Goal: Transaction & Acquisition: Purchase product/service

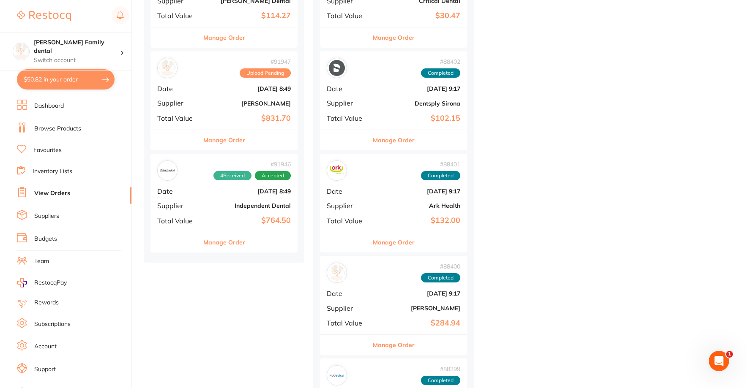
scroll to position [380, 0]
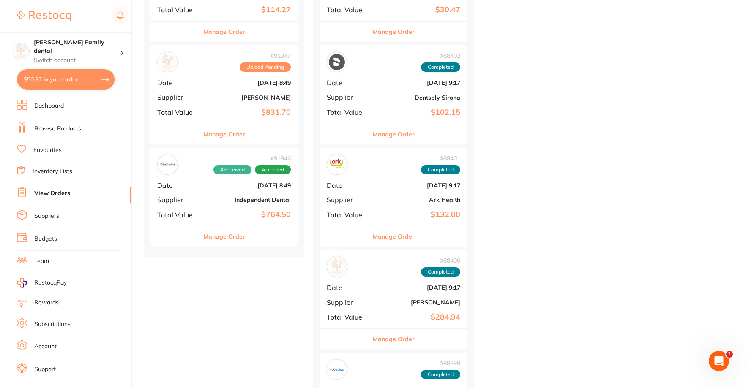
click at [253, 203] on b "Independent Dental" at bounding box center [248, 199] width 84 height 7
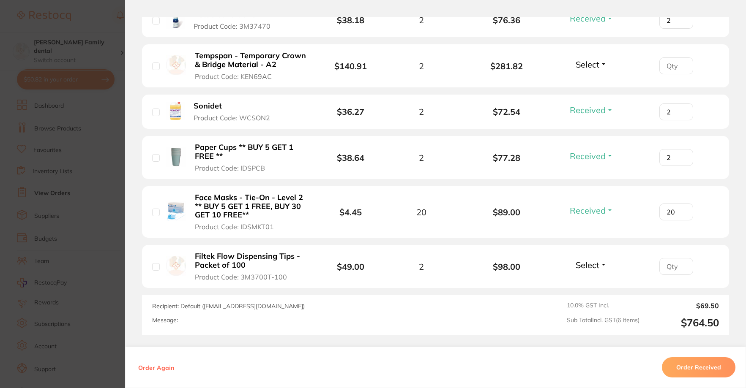
scroll to position [296, 0]
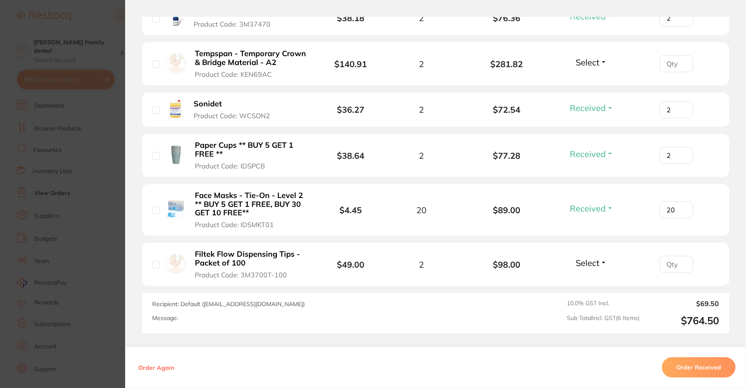
drag, startPoint x: 296, startPoint y: 306, endPoint x: 203, endPoint y: 306, distance: 92.9
click at [203, 306] on span "Recipient: Default ( [EMAIL_ADDRESS][DOMAIN_NAME] )" at bounding box center [228, 304] width 152 height 8
copy span "[EMAIL_ADDRESS][DOMAIN_NAME]"
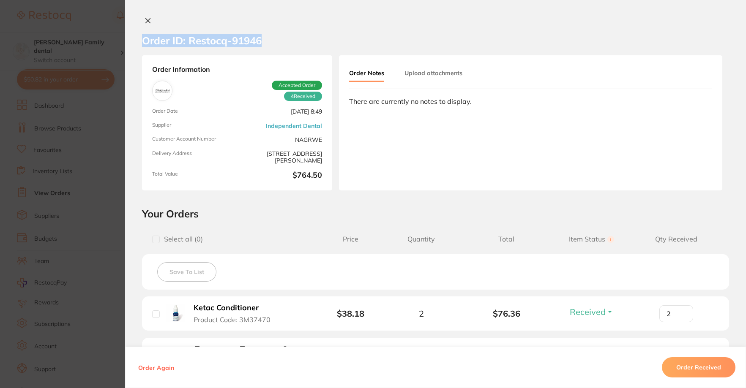
drag, startPoint x: 272, startPoint y: 44, endPoint x: 144, endPoint y: 44, distance: 128.0
click at [144, 44] on section "Order ID: Restocq- 91946" at bounding box center [435, 41] width 620 height 30
copy h2 "Order ID: Restocq- 91946"
click at [144, 21] on icon at bounding box center [147, 20] width 7 height 7
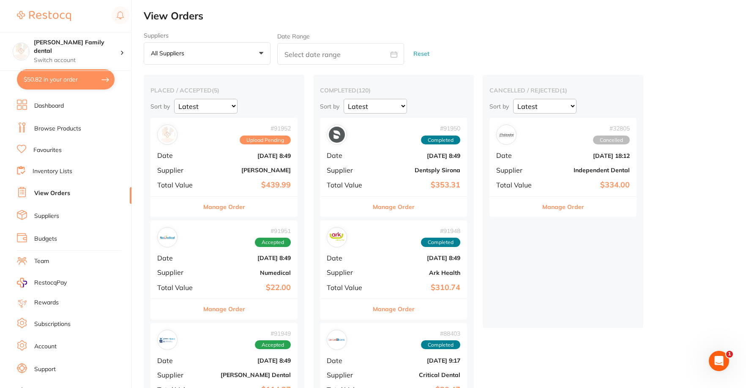
click at [48, 129] on link "Browse Products" at bounding box center [57, 129] width 47 height 8
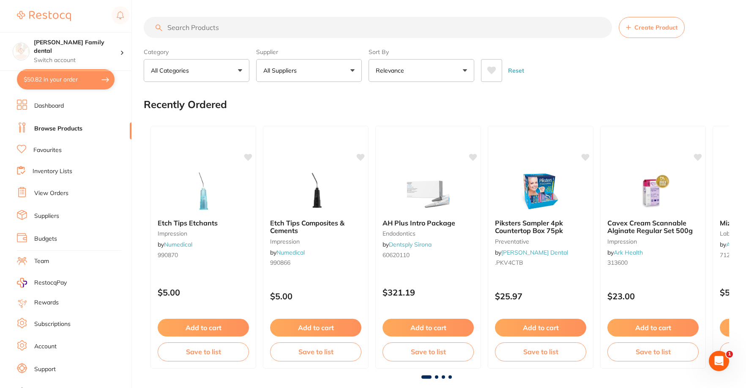
click at [316, 65] on button "All Suppliers" at bounding box center [309, 70] width 106 height 23
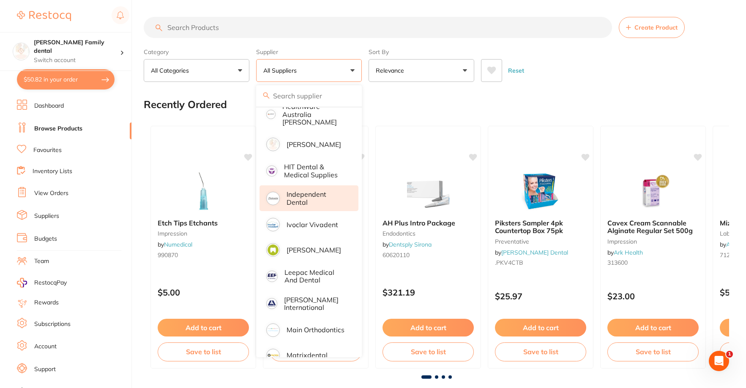
click at [303, 191] on p "Independent Dental" at bounding box center [316, 199] width 60 height 16
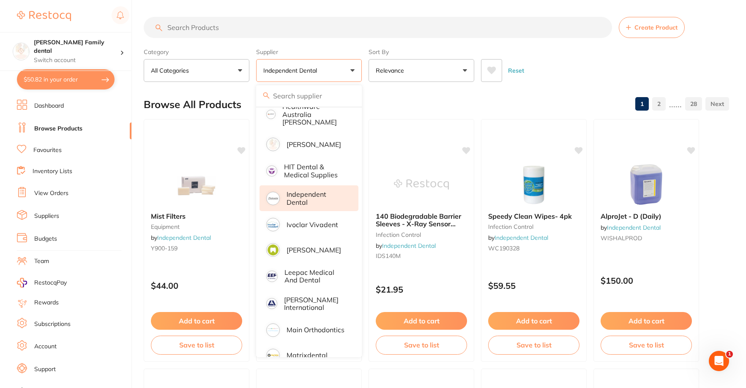
click at [222, 37] on input "search" at bounding box center [378, 27] width 468 height 21
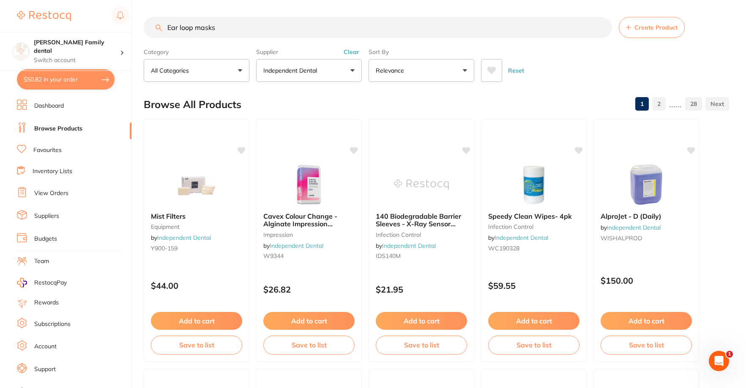
type input "Ear loop masks"
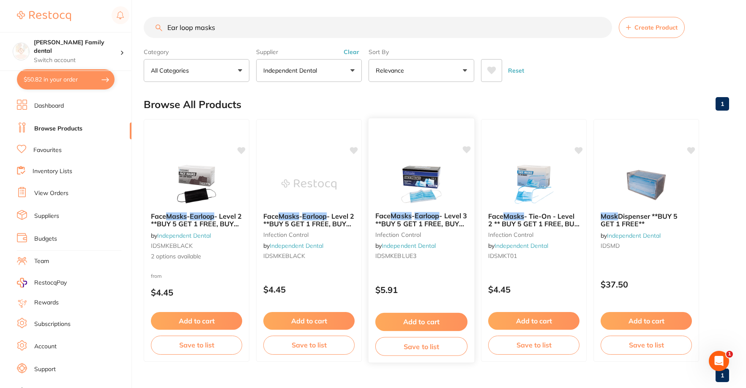
click at [414, 176] on img at bounding box center [420, 184] width 55 height 43
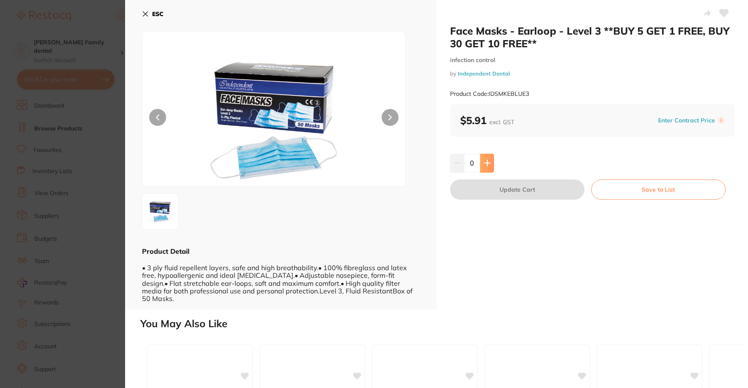
click at [491, 161] on button at bounding box center [487, 163] width 14 height 19
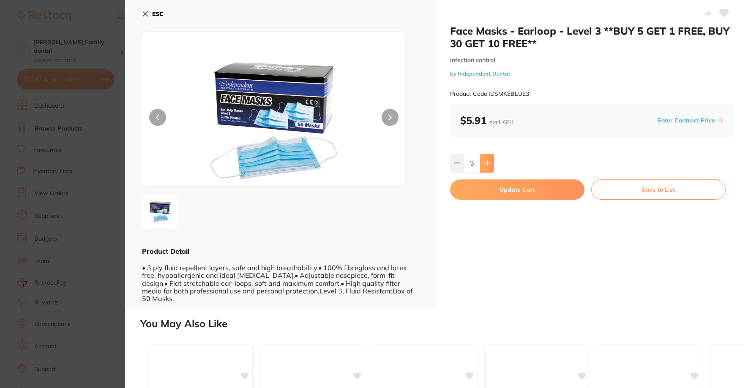
click at [491, 161] on button at bounding box center [487, 163] width 14 height 19
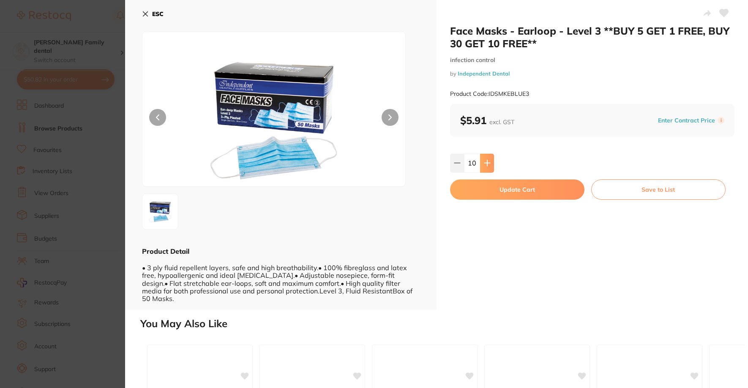
click at [491, 161] on button at bounding box center [487, 163] width 14 height 19
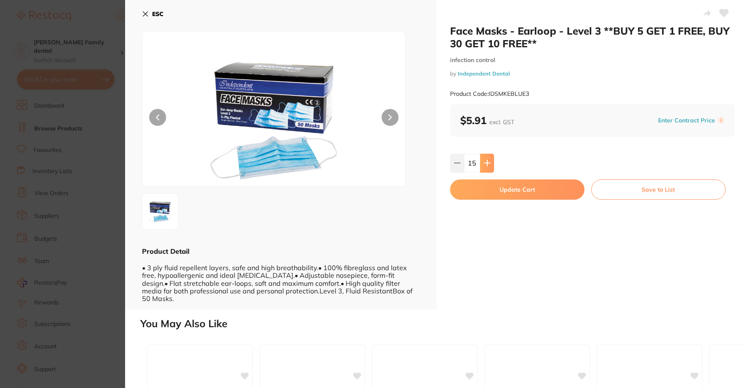
click at [491, 161] on button at bounding box center [487, 163] width 14 height 19
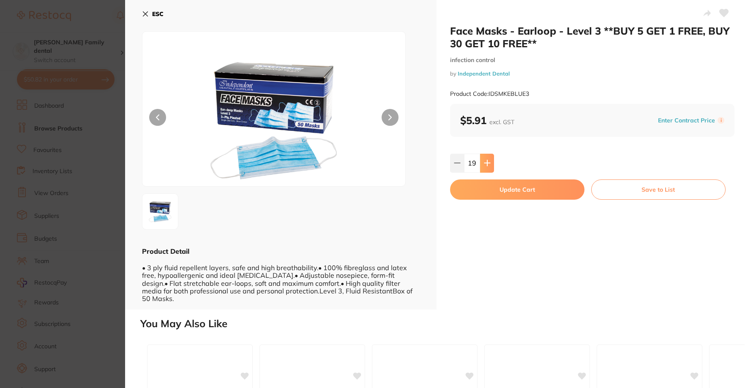
type input "20"
click at [529, 186] on button "Update Cart" at bounding box center [517, 190] width 134 height 20
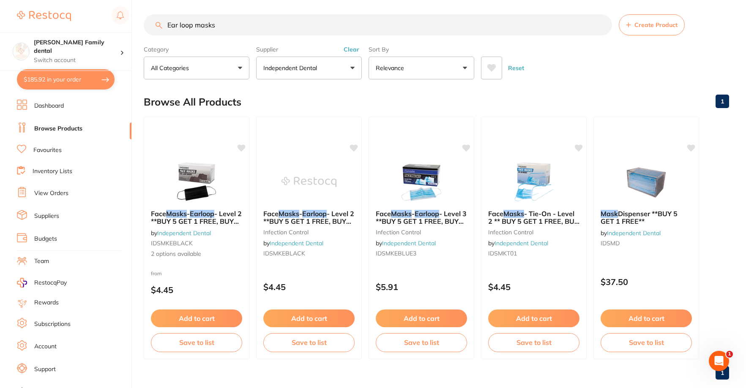
click at [54, 81] on button "$185.92 in your order" at bounding box center [66, 79] width 98 height 20
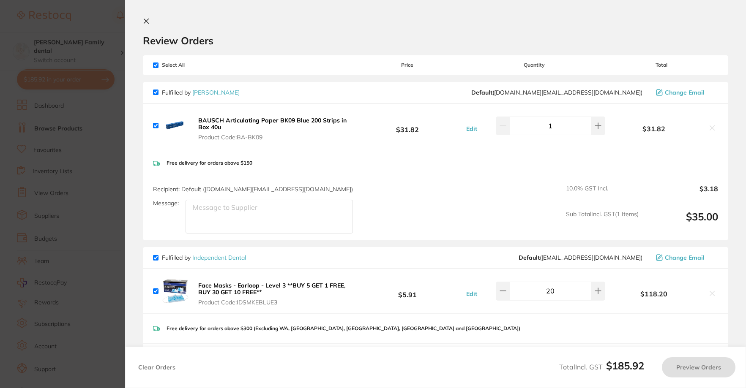
checkbox input "true"
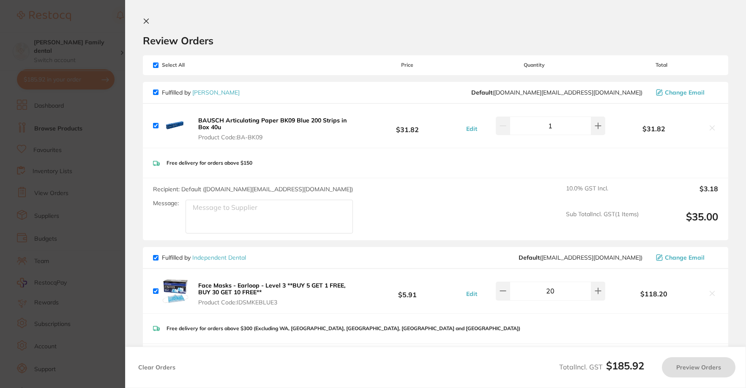
checkbox input "true"
click at [156, 123] on input "checkbox" at bounding box center [155, 125] width 5 height 5
checkbox input "false"
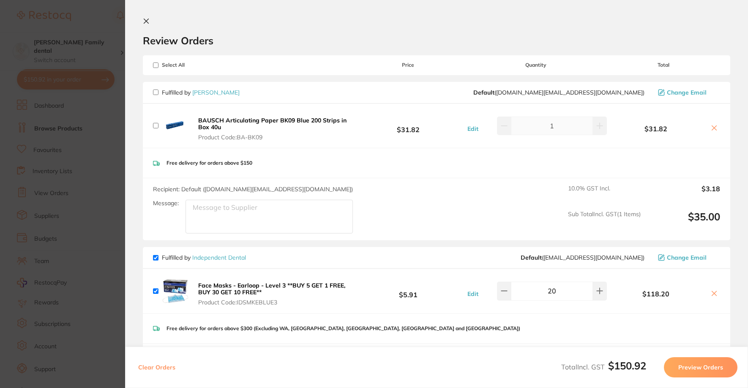
checkbox input "false"
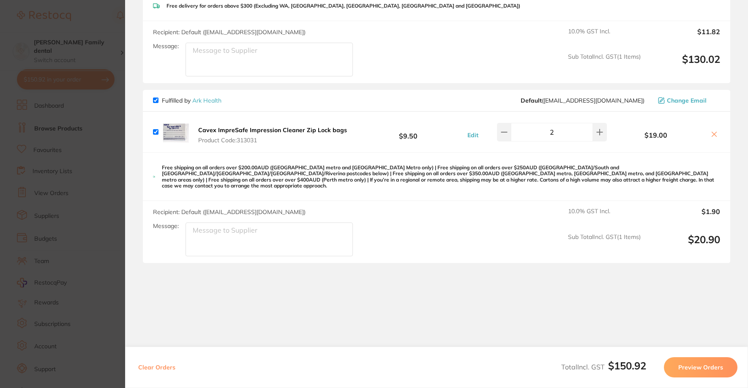
scroll to position [326, 0]
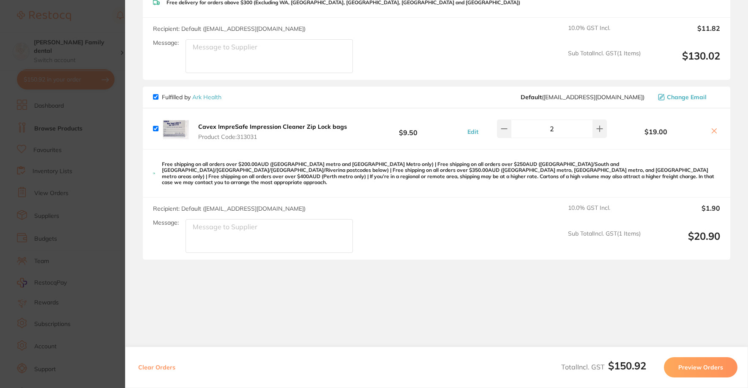
click at [155, 128] on input "checkbox" at bounding box center [155, 128] width 5 height 5
checkbox input "false"
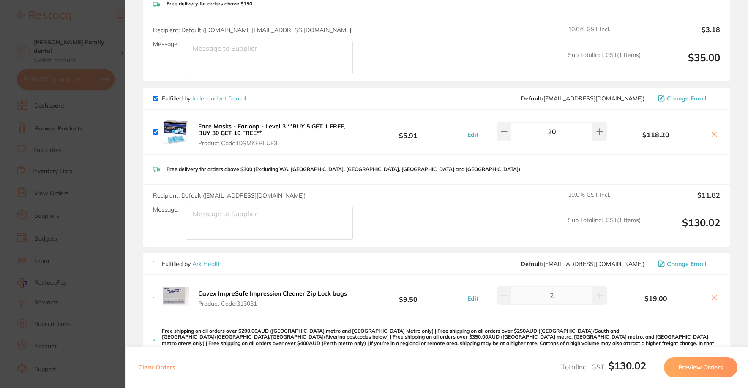
scroll to position [157, 0]
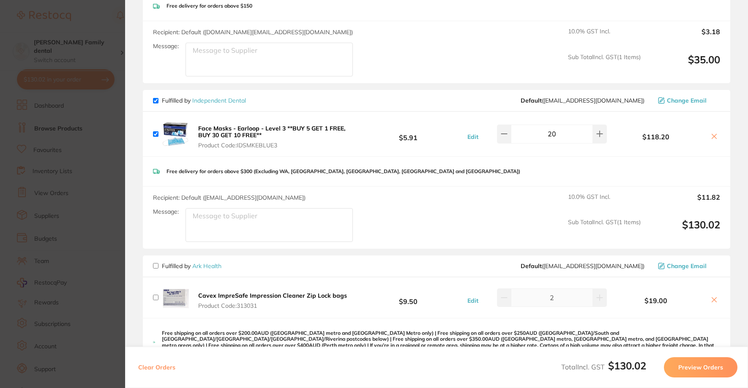
click at [718, 367] on button "Preview Orders" at bounding box center [700, 367] width 73 height 20
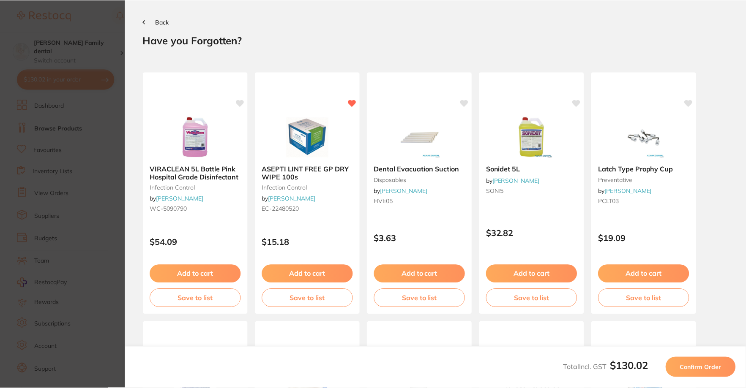
scroll to position [0, 0]
click at [696, 369] on span "Confirm Order" at bounding box center [701, 368] width 41 height 8
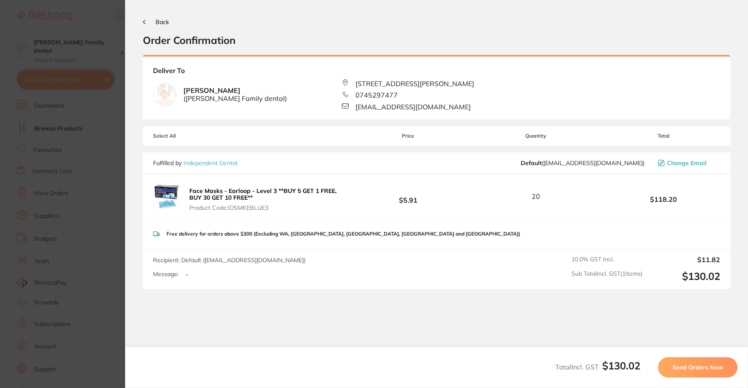
click at [694, 373] on button "Send Orders Now" at bounding box center [697, 367] width 79 height 20
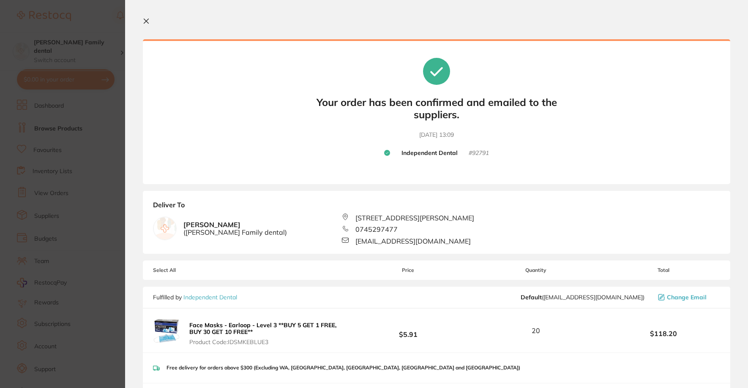
click at [147, 21] on icon at bounding box center [146, 21] width 7 height 7
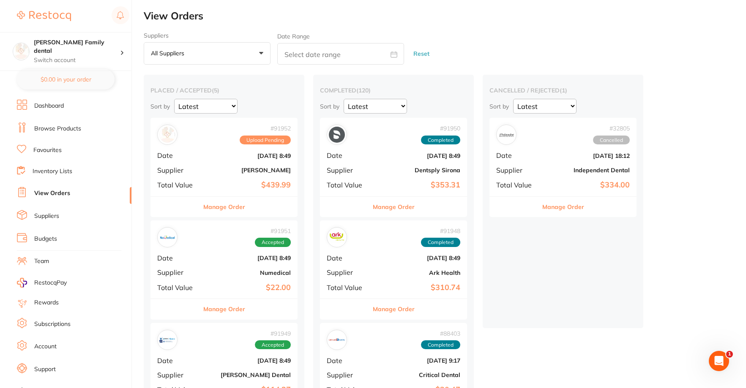
checkbox input "false"
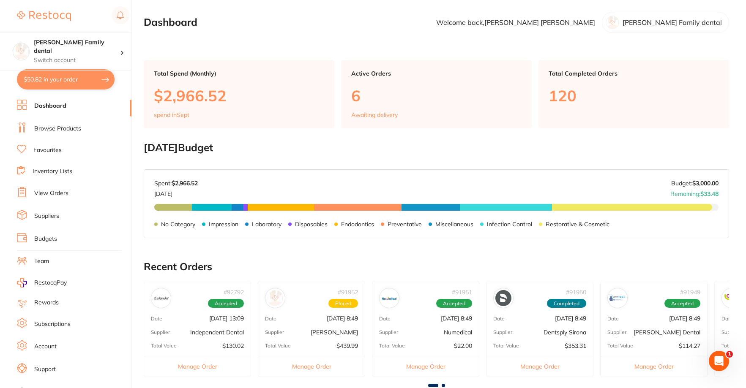
click at [62, 78] on button "$50.82 in your order" at bounding box center [66, 79] width 98 height 20
checkbox input "true"
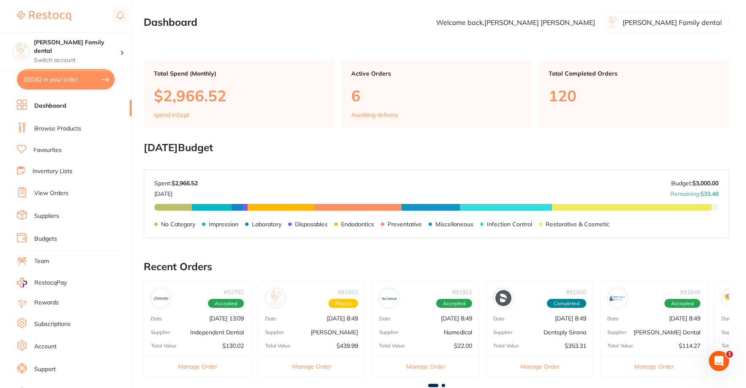
checkbox input "true"
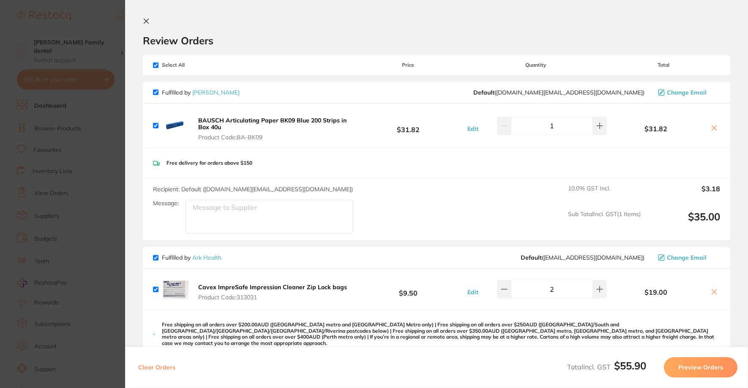
click at [153, 20] on div "Review Orders" at bounding box center [436, 32] width 587 height 29
click at [149, 20] on icon at bounding box center [146, 21] width 7 height 7
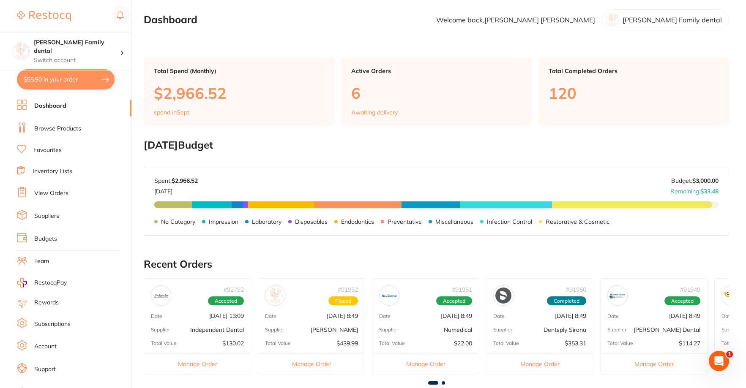
click at [56, 127] on link "Browse Products" at bounding box center [57, 129] width 47 height 8
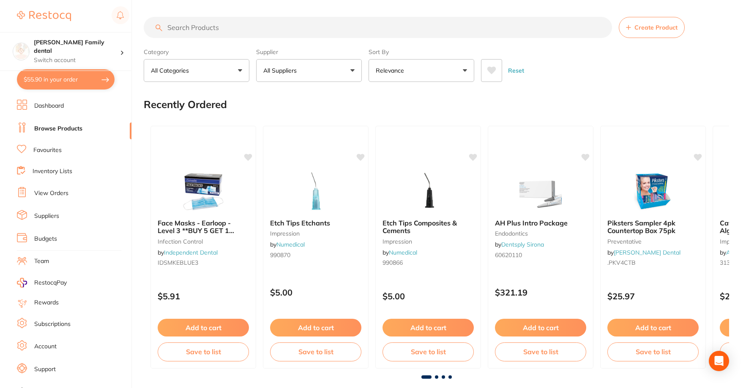
click at [206, 29] on input "search" at bounding box center [378, 27] width 468 height 21
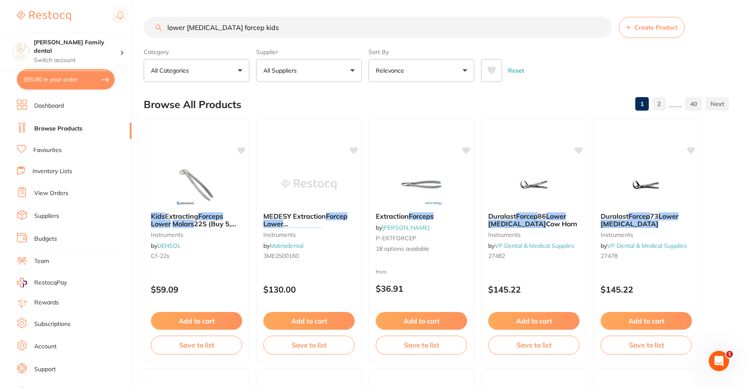
click at [305, 68] on button "All Suppliers" at bounding box center [309, 70] width 106 height 23
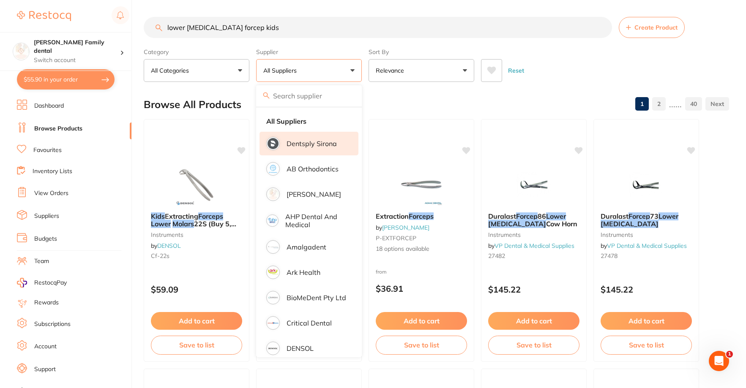
click at [305, 141] on p "Dentsply Sirona" at bounding box center [311, 144] width 50 height 8
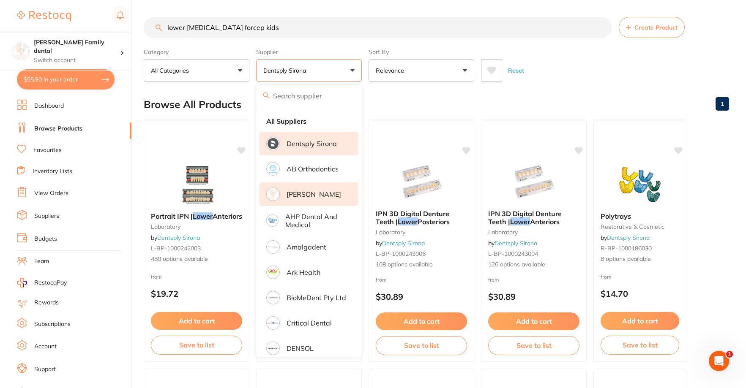
click at [319, 191] on p "[PERSON_NAME]" at bounding box center [313, 195] width 54 height 8
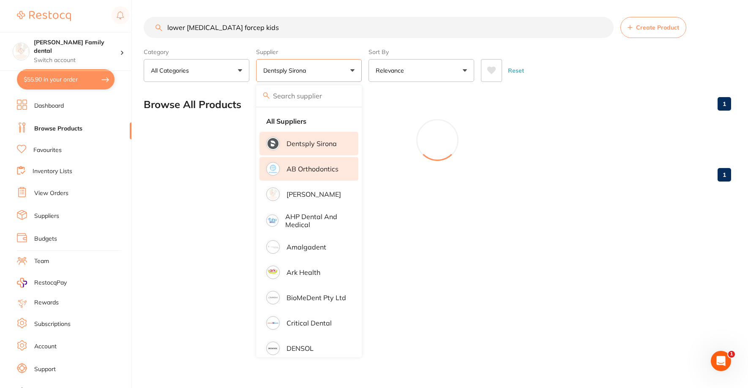
click at [315, 176] on li "AB Orthodontics" at bounding box center [308, 169] width 99 height 24
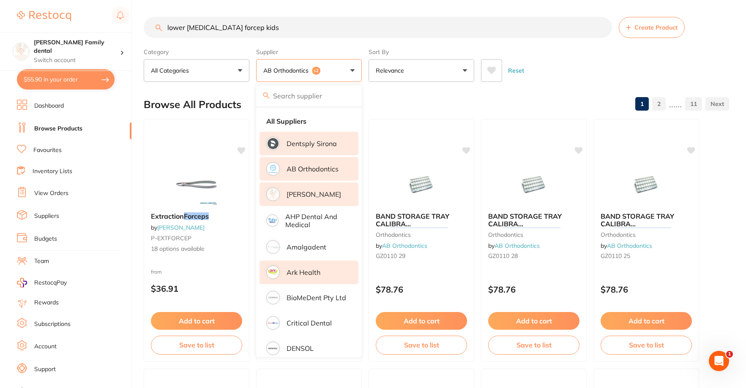
click at [308, 271] on p "Ark Health" at bounding box center [303, 273] width 34 height 8
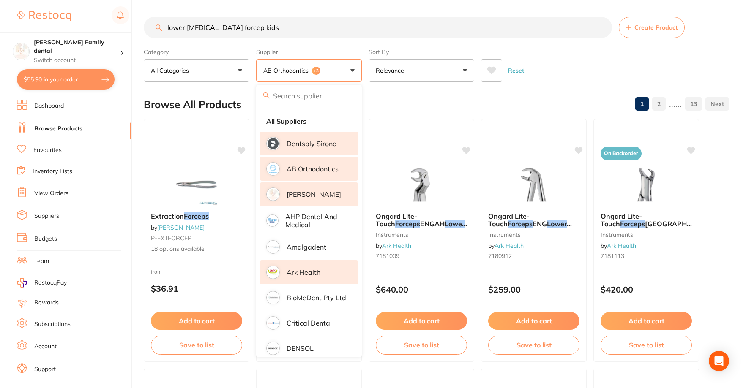
scroll to position [84, 0]
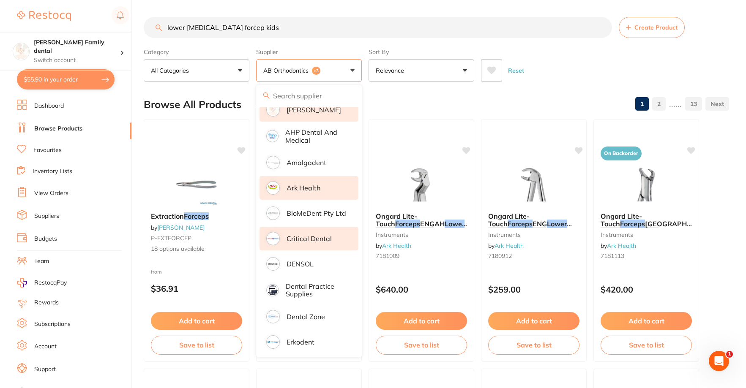
click at [310, 244] on li "Critical Dental" at bounding box center [308, 239] width 99 height 24
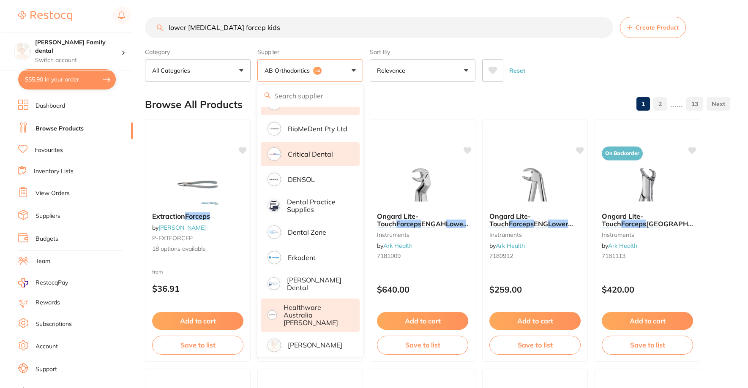
scroll to position [211, 0]
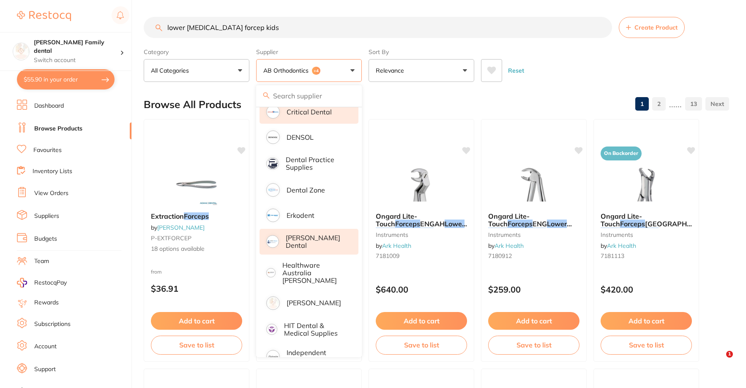
click at [307, 240] on p "[PERSON_NAME] Dental" at bounding box center [316, 242] width 61 height 16
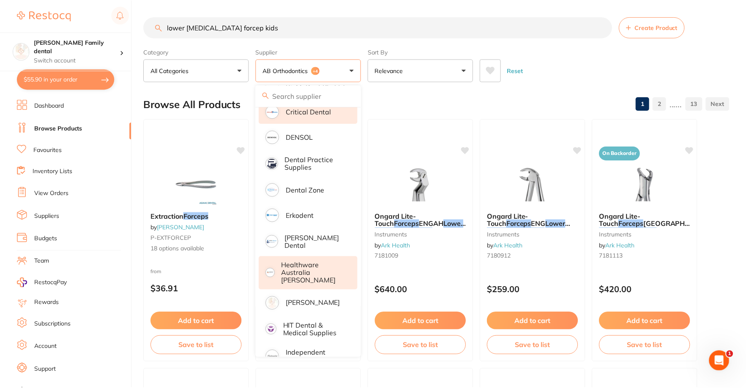
scroll to position [0, 0]
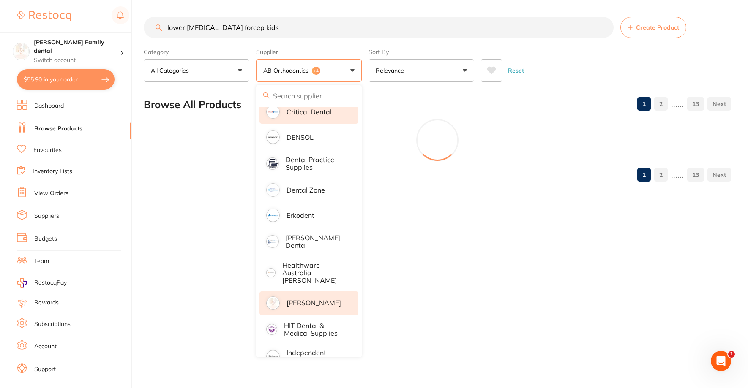
click at [310, 270] on p "Healthware Australia [PERSON_NAME]" at bounding box center [314, 272] width 65 height 23
click at [313, 299] on p "[PERSON_NAME]" at bounding box center [313, 303] width 54 height 8
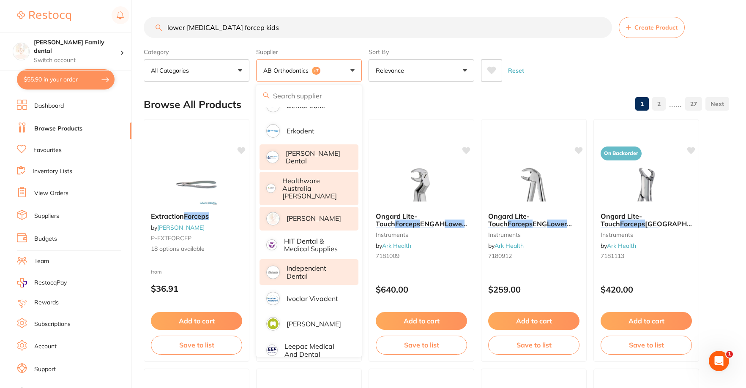
click at [302, 269] on p "Independent Dental" at bounding box center [316, 272] width 60 height 16
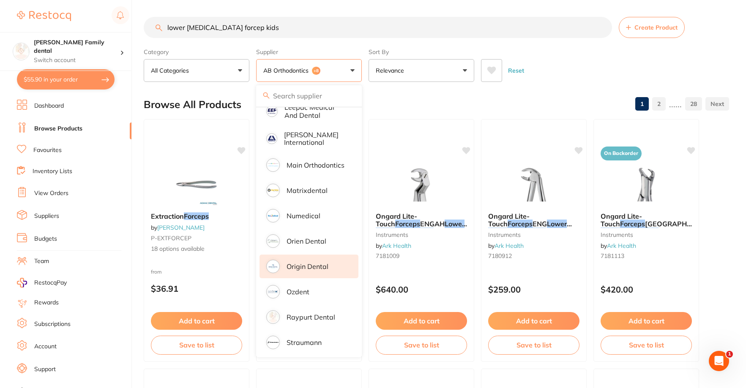
scroll to position [549, 0]
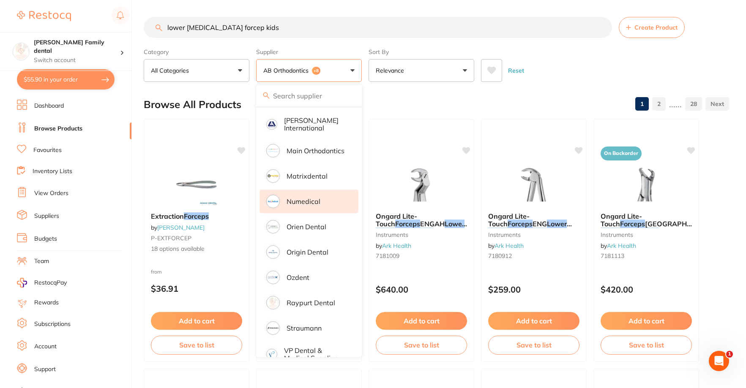
click at [294, 201] on li "Numedical" at bounding box center [308, 202] width 99 height 24
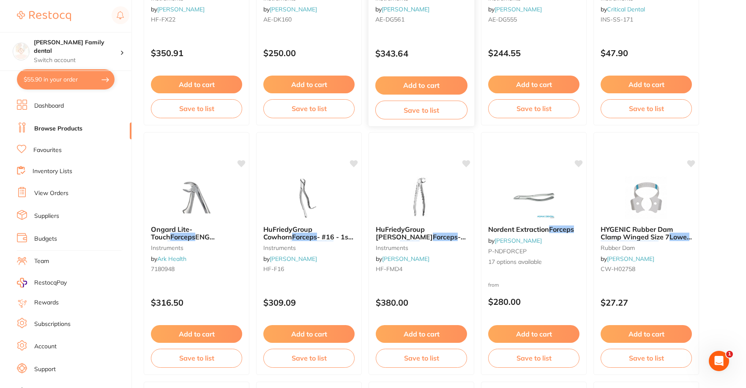
scroll to position [2028, 0]
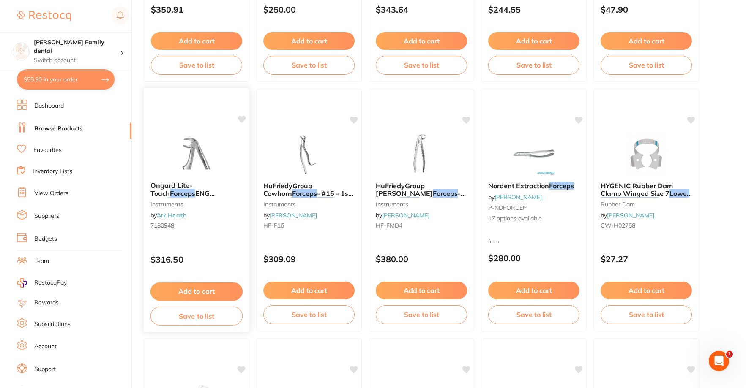
click at [192, 144] on img at bounding box center [196, 153] width 55 height 43
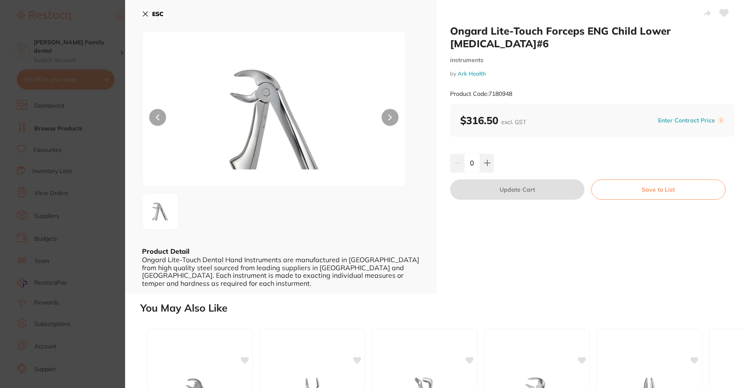
click at [383, 119] on button at bounding box center [389, 117] width 17 height 17
click at [393, 118] on button at bounding box center [389, 117] width 17 height 17
click at [393, 119] on button at bounding box center [389, 117] width 17 height 17
click at [146, 15] on icon at bounding box center [145, 14] width 7 height 7
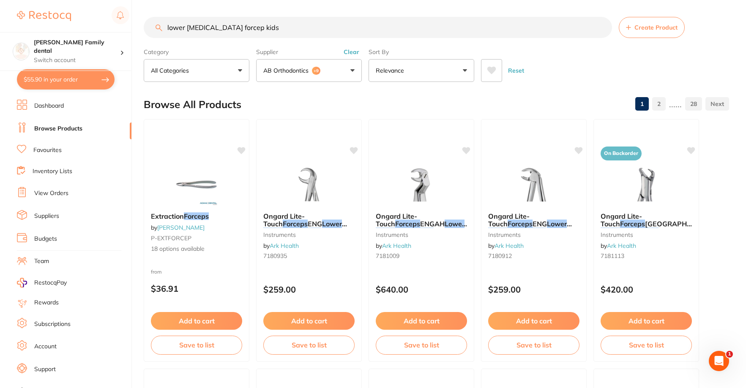
drag, startPoint x: 255, startPoint y: 32, endPoint x: 1, endPoint y: 18, distance: 254.7
click at [0, 18] on div "$55.90 Westbrook Family dental Switch account Westbrook Family dental $55.90 in…" at bounding box center [373, 194] width 746 height 388
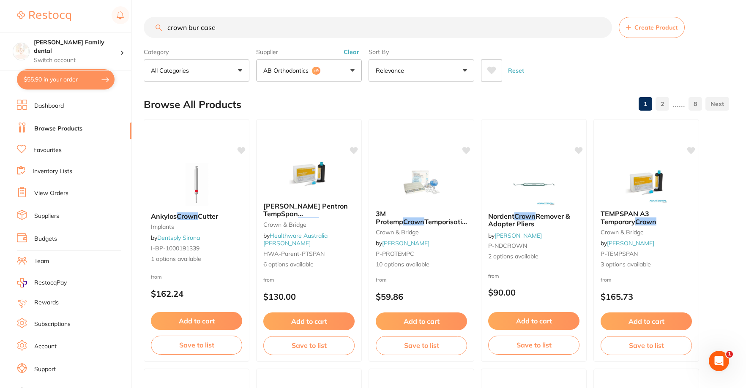
type input "crown bur case"
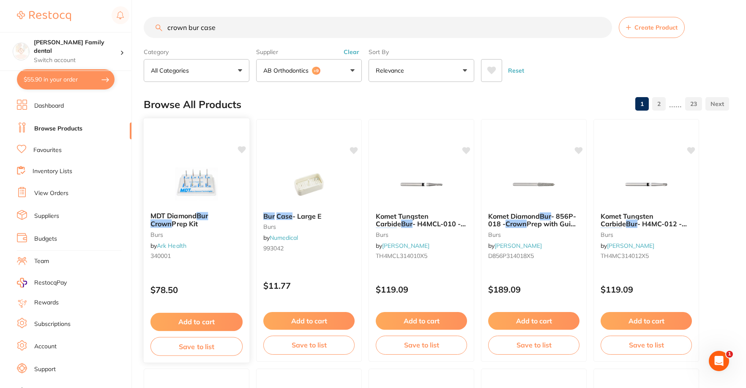
click at [206, 323] on button "Add to cart" at bounding box center [196, 322] width 92 height 18
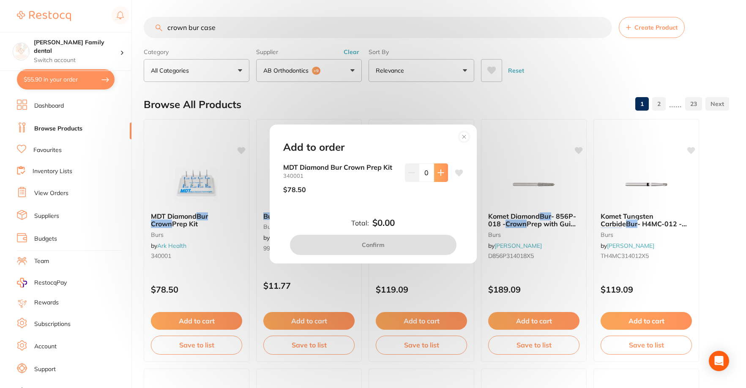
click at [443, 171] on button at bounding box center [441, 172] width 14 height 19
type input "1"
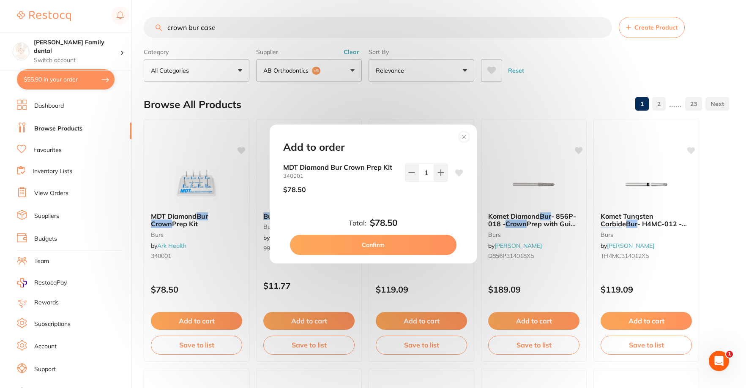
click at [418, 242] on button "Confirm" at bounding box center [373, 245] width 166 height 20
checkbox input "false"
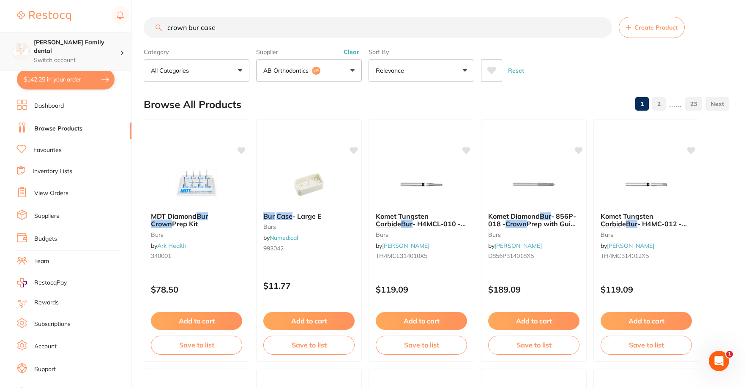
scroll to position [0, 0]
drag, startPoint x: 81, startPoint y: 33, endPoint x: 0, endPoint y: 33, distance: 80.7
click at [0, 33] on div "$142.25 Westbrook Family dental Switch account Westbrook Family dental $142.25 …" at bounding box center [373, 194] width 746 height 388
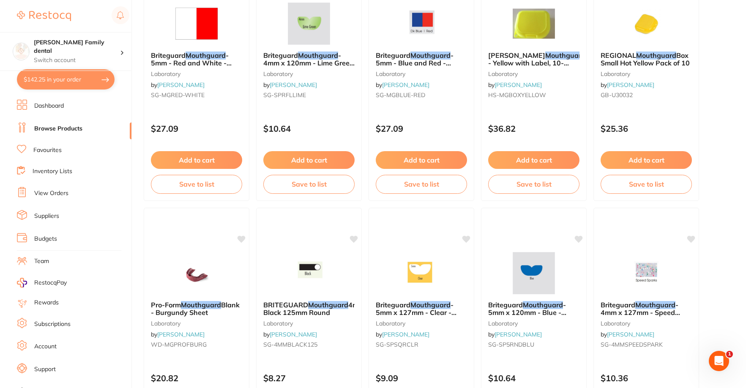
scroll to position [1352, 0]
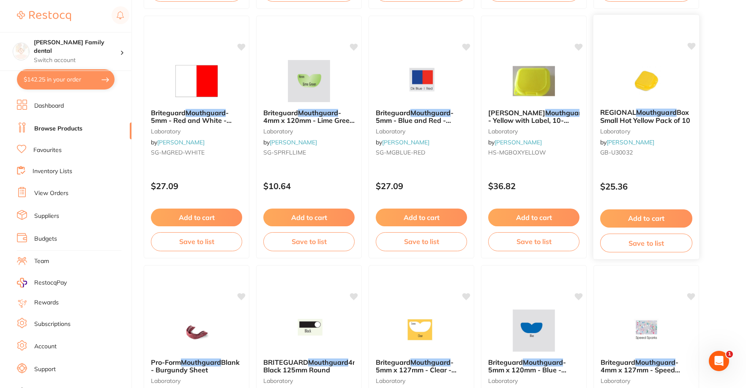
click at [645, 82] on img at bounding box center [645, 80] width 55 height 43
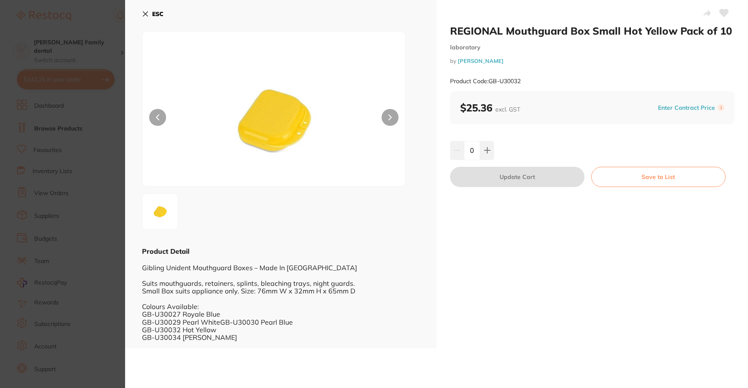
click at [392, 120] on button at bounding box center [389, 117] width 17 height 17
click at [148, 13] on icon at bounding box center [145, 14] width 7 height 7
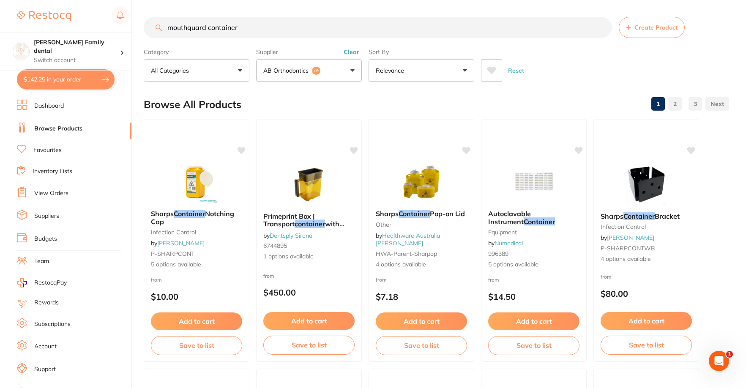
drag, startPoint x: 278, startPoint y: 30, endPoint x: 208, endPoint y: 27, distance: 70.2
click at [208, 27] on input "mouthguard container" at bounding box center [378, 27] width 468 height 21
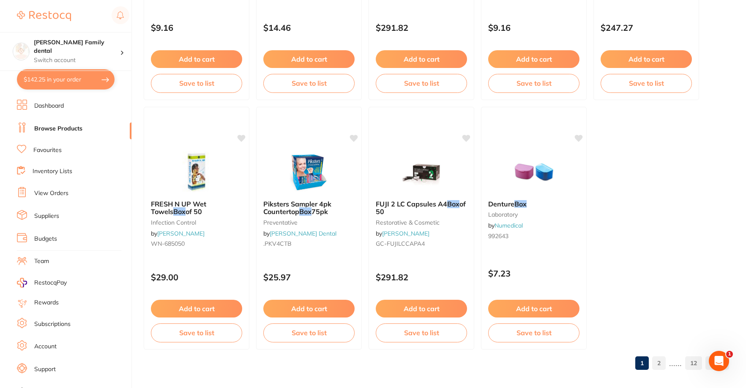
scroll to position [2514, 0]
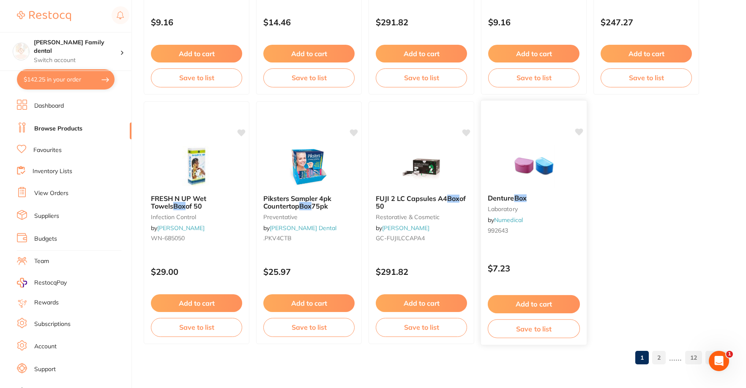
click at [542, 165] on img at bounding box center [533, 166] width 55 height 43
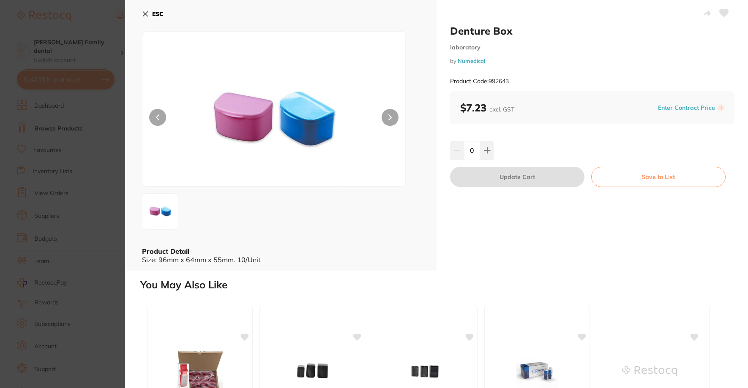
click at [394, 123] on button at bounding box center [389, 117] width 17 height 17
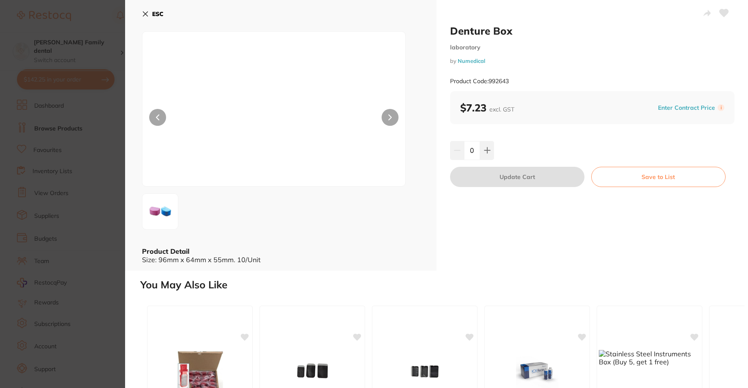
click at [392, 116] on button at bounding box center [389, 117] width 17 height 17
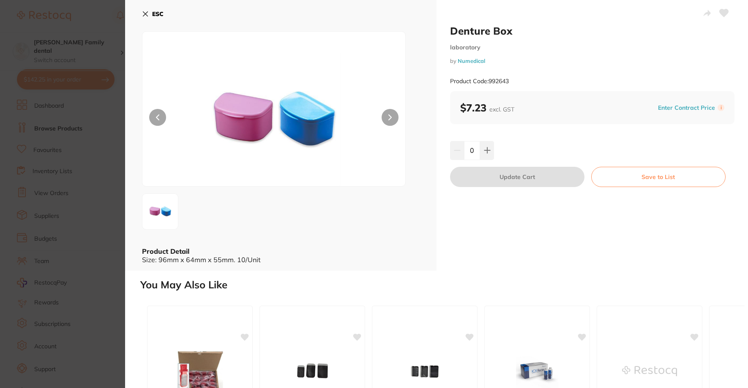
click at [140, 14] on div "ESC Product Detail Size: 96mm x 64mm x 55mm. 10/Unit" at bounding box center [280, 135] width 311 height 271
click at [147, 14] on icon at bounding box center [145, 14] width 7 height 7
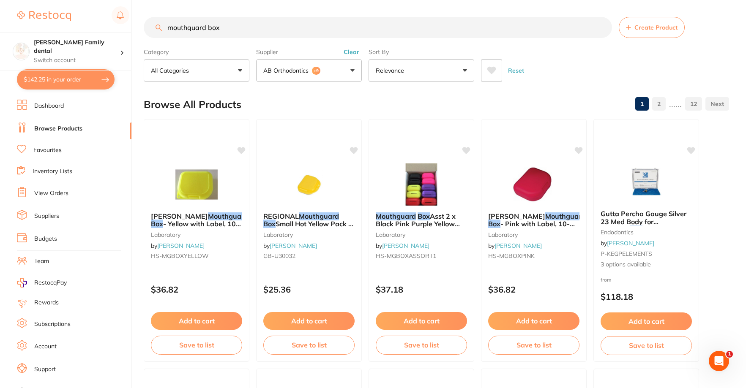
drag, startPoint x: 206, startPoint y: 31, endPoint x: 74, endPoint y: 31, distance: 131.8
click at [74, 31] on div "$142.25 Westbrook Family dental Switch account Westbrook Family dental $142.25 …" at bounding box center [373, 194] width 746 height 388
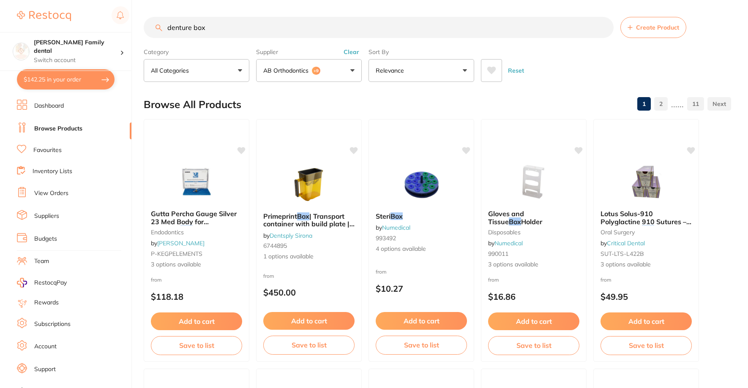
type input "denture box"
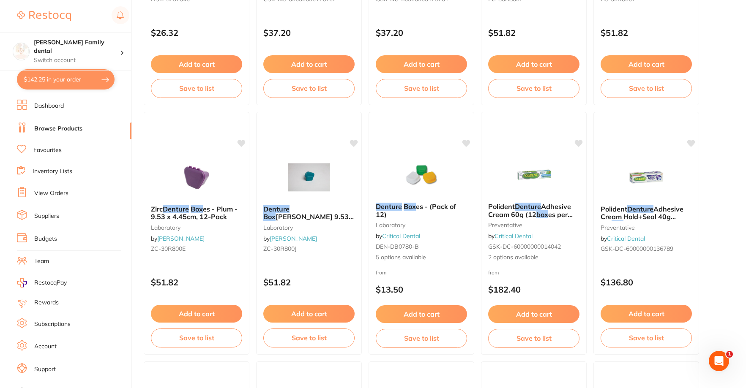
scroll to position [507, 0]
click at [427, 180] on img at bounding box center [420, 174] width 55 height 43
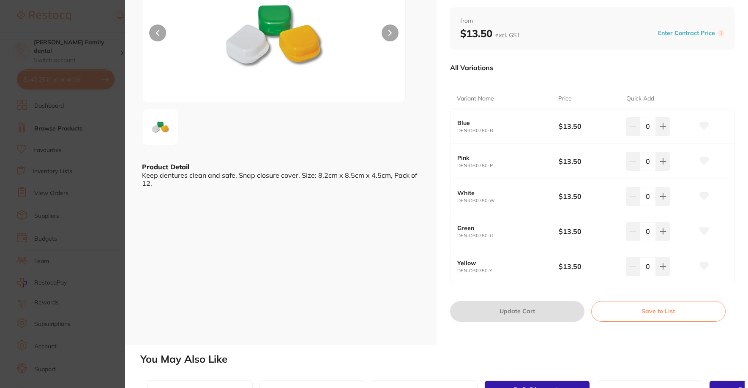
scroll to position [42, 0]
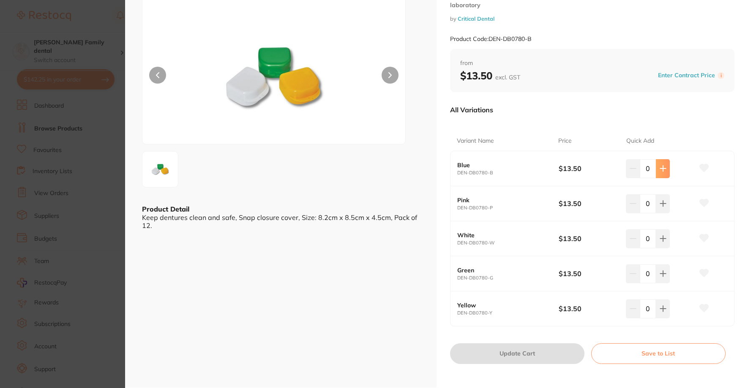
click at [659, 169] on icon at bounding box center [662, 168] width 7 height 7
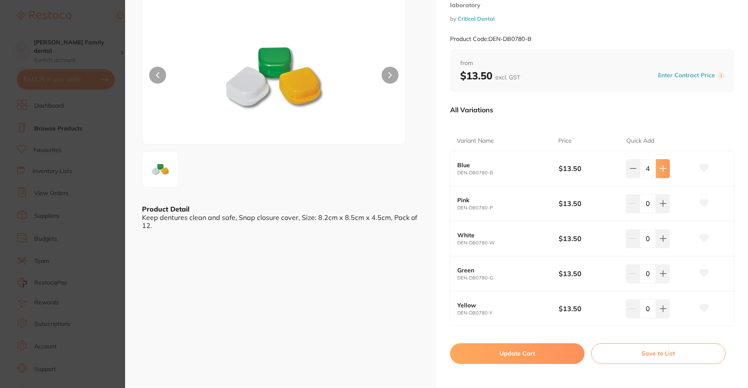
click at [659, 169] on icon at bounding box center [662, 168] width 7 height 7
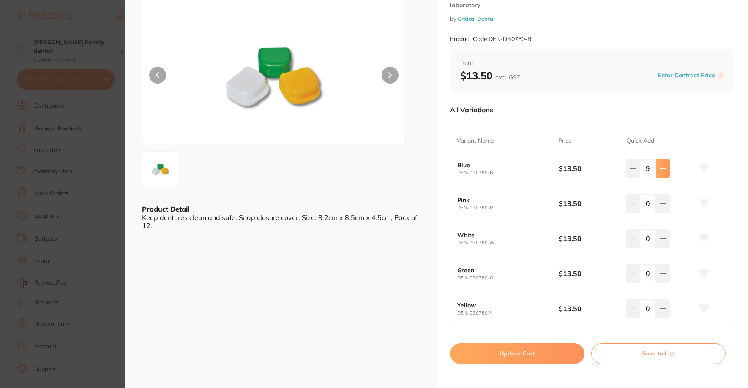
click at [659, 169] on icon at bounding box center [662, 168] width 7 height 7
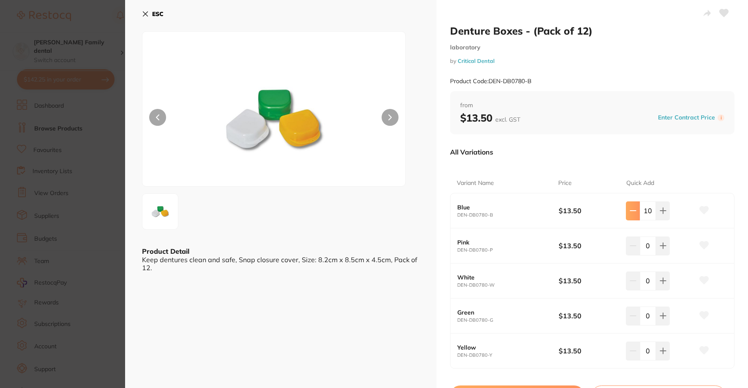
click at [626, 206] on button at bounding box center [633, 210] width 14 height 19
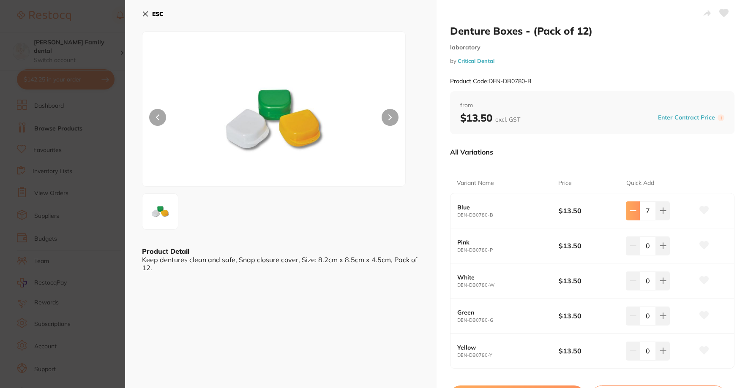
click at [626, 206] on button at bounding box center [633, 210] width 14 height 19
click at [633, 214] on icon at bounding box center [632, 210] width 7 height 7
click at [631, 211] on icon at bounding box center [632, 211] width 5 height 0
click at [660, 207] on button at bounding box center [663, 210] width 14 height 19
type input "3"
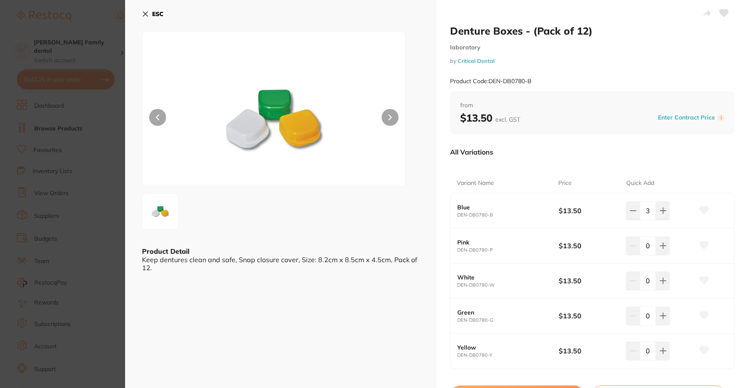
scroll to position [330, 0]
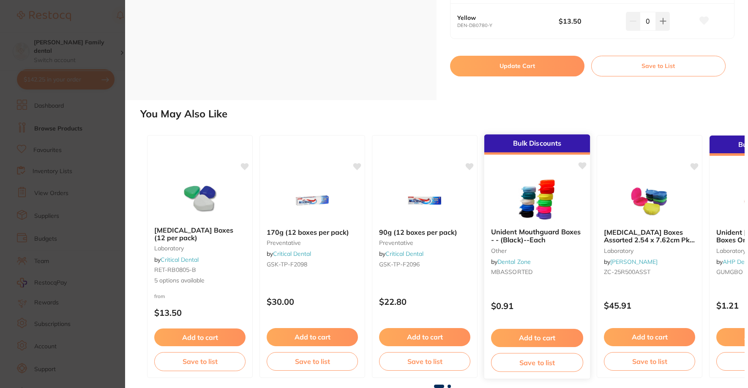
click at [528, 377] on div "Add to cart Save to list" at bounding box center [537, 350] width 106 height 57
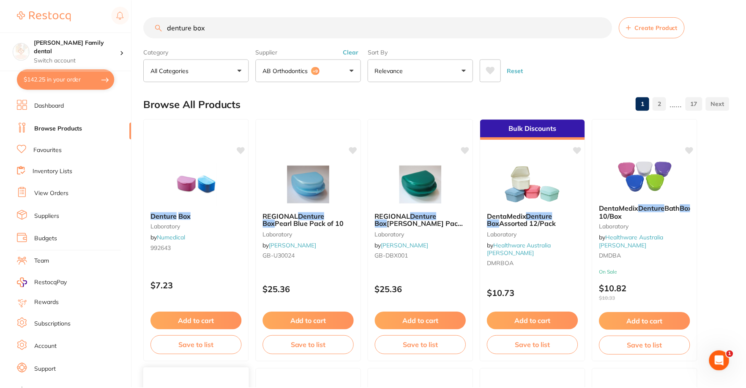
scroll to position [507, 0]
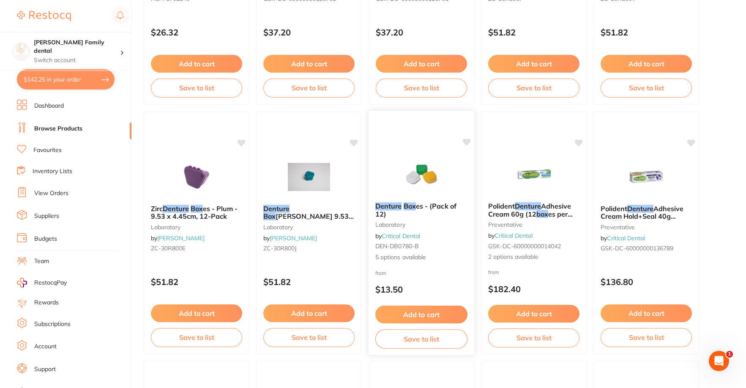
click at [416, 315] on button "Add to cart" at bounding box center [421, 315] width 92 height 18
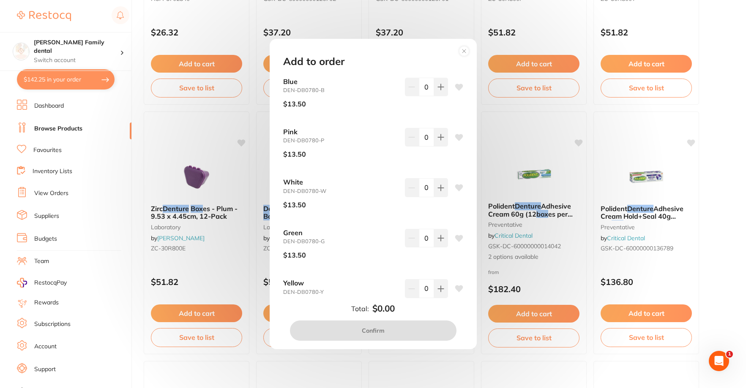
scroll to position [0, 0]
click at [438, 90] on button at bounding box center [441, 87] width 14 height 19
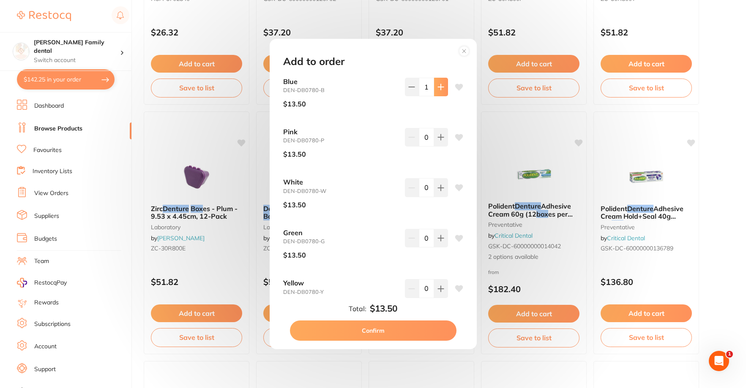
click at [438, 90] on button at bounding box center [441, 87] width 14 height 19
type input "2"
click at [390, 334] on button "Confirm" at bounding box center [373, 331] width 166 height 20
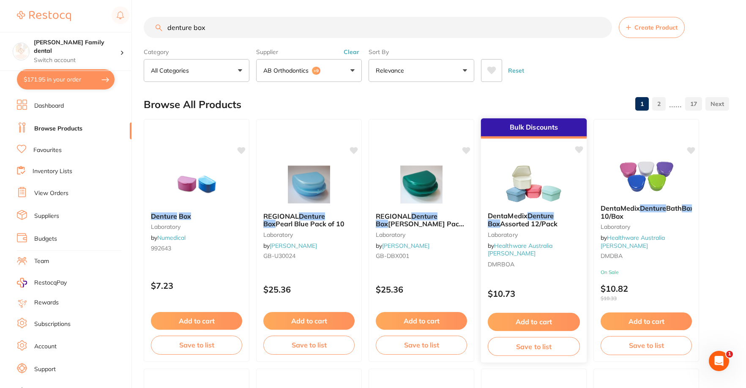
click at [532, 191] on img at bounding box center [533, 184] width 55 height 43
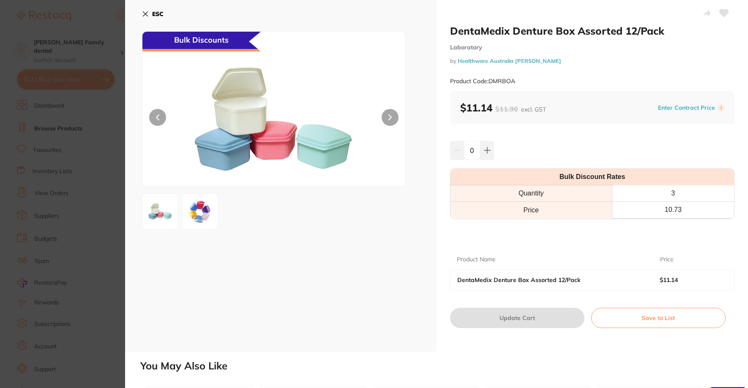
click at [387, 123] on button at bounding box center [389, 117] width 17 height 17
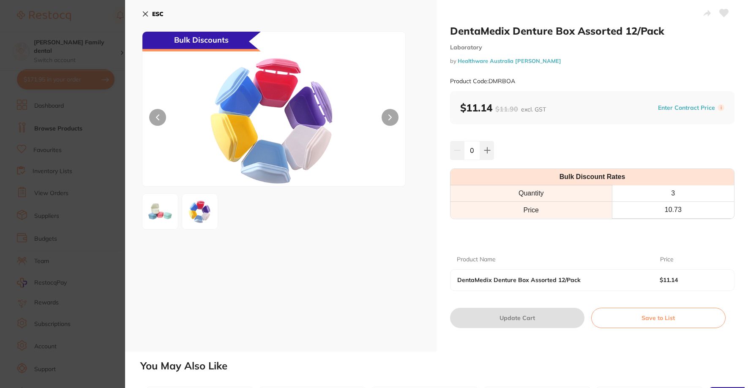
click at [148, 14] on icon at bounding box center [145, 14] width 7 height 7
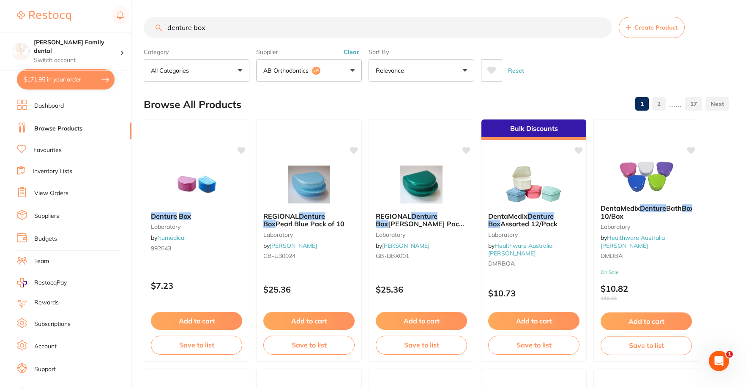
click at [56, 76] on button "$171.95 in your order" at bounding box center [66, 79] width 98 height 20
checkbox input "true"
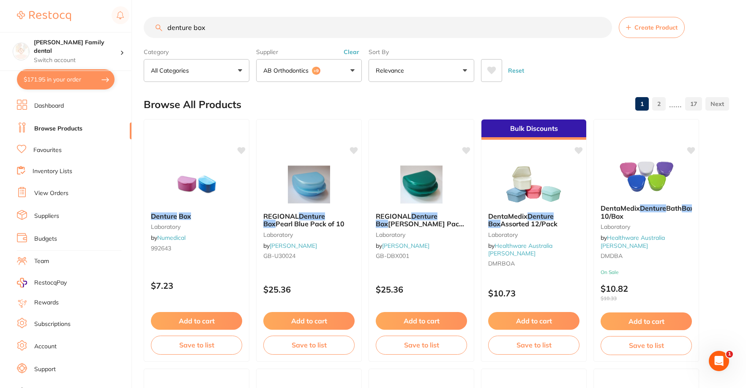
checkbox input "true"
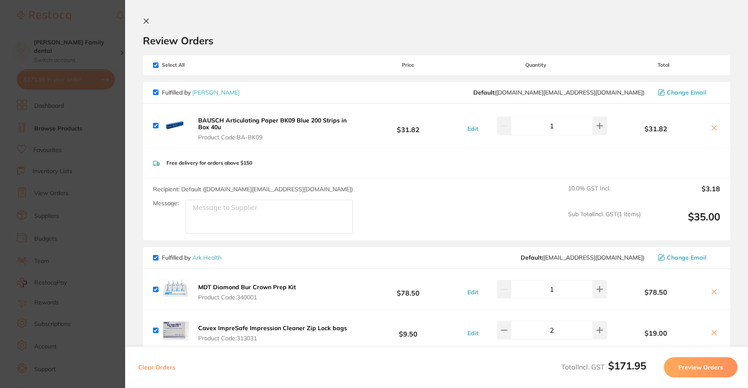
click at [146, 20] on icon at bounding box center [146, 21] width 7 height 7
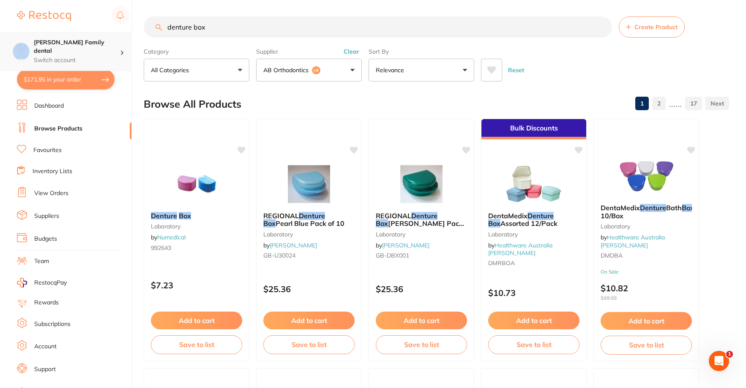
click at [11, 33] on div "Westbrook Family dental Switch account" at bounding box center [65, 51] width 131 height 39
drag, startPoint x: 221, startPoint y: 28, endPoint x: 0, endPoint y: 28, distance: 221.3
click at [0, 28] on div "$171.95 Westbrook Family dental Switch account Westbrook Family dental $171.95 …" at bounding box center [373, 194] width 746 height 388
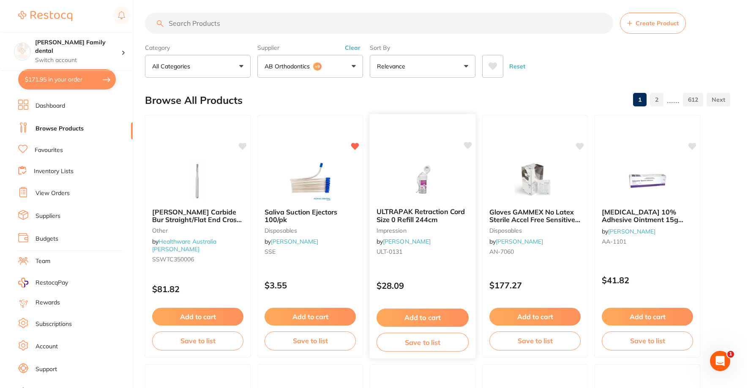
scroll to position [0, 0]
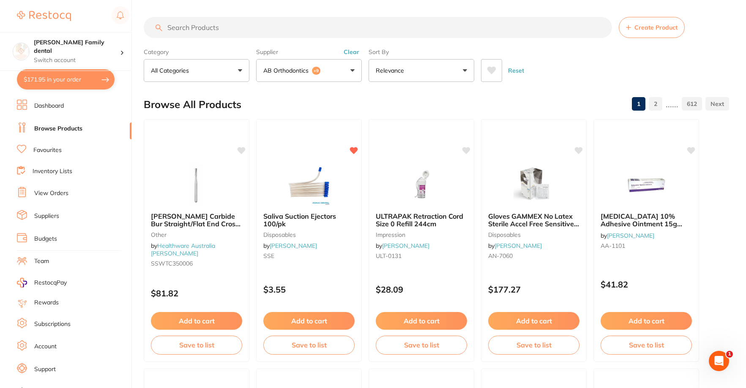
click at [56, 125] on link "Browse Products" at bounding box center [58, 129] width 48 height 8
click at [55, 68] on section "Westbrook Family dental Switch account Westbrook Family dental $171.95 in your …" at bounding box center [66, 194] width 132 height 388
click at [57, 75] on button "$171.95 in your order" at bounding box center [66, 79] width 98 height 20
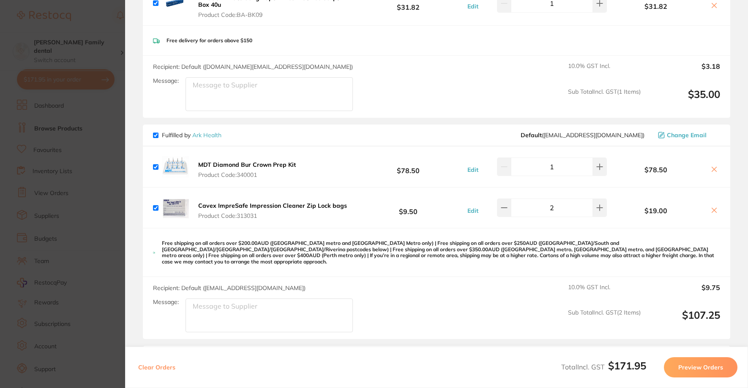
scroll to position [127, 0]
